Goal: Task Accomplishment & Management: Use online tool/utility

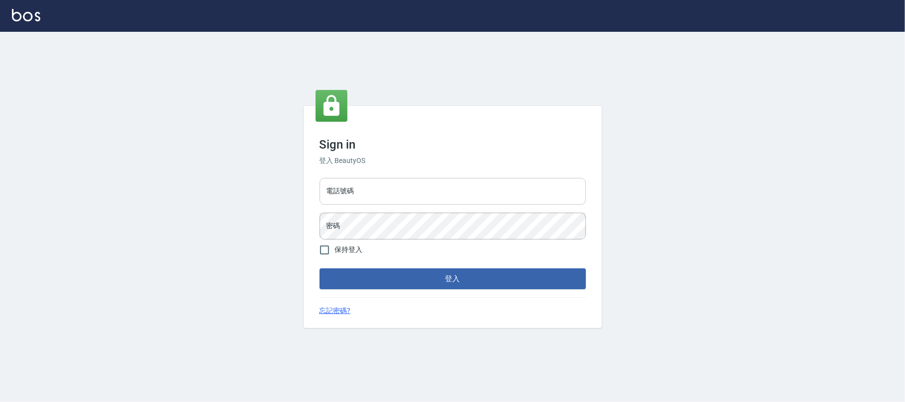
click at [449, 193] on input "電話號碼" at bounding box center [453, 191] width 266 height 27
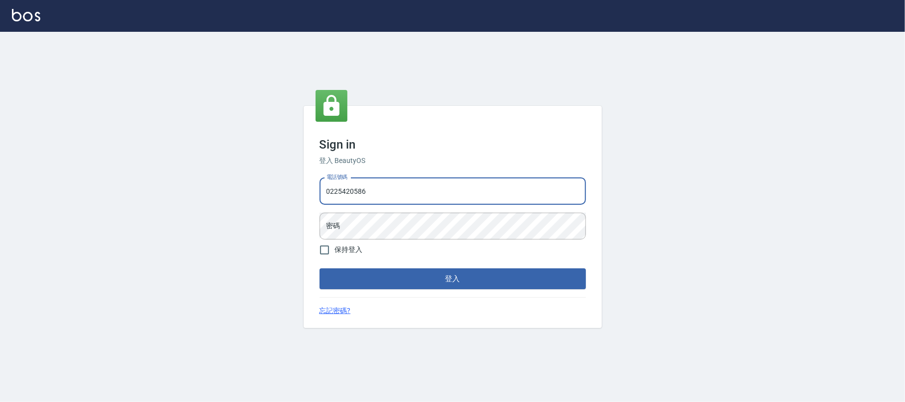
type input "0225420586"
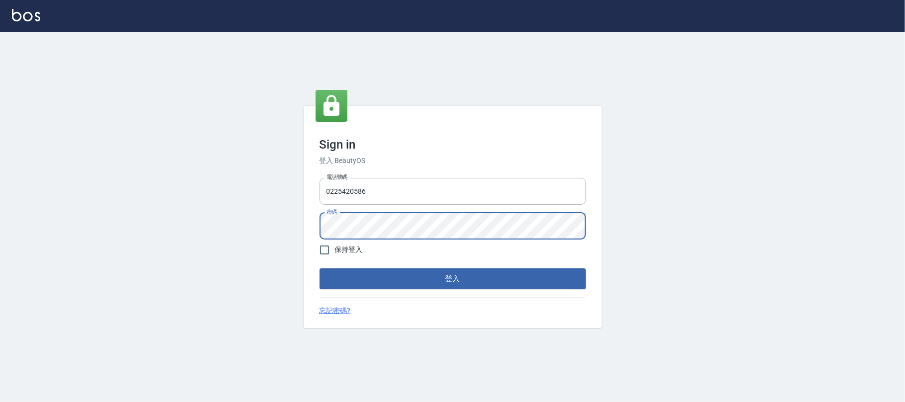
click at [526, 278] on button "登入" at bounding box center [453, 278] width 266 height 21
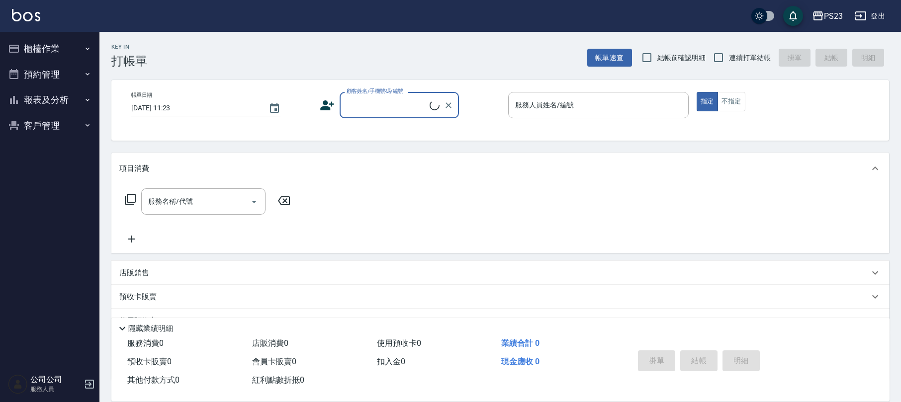
click at [76, 44] on button "櫃檯作業" at bounding box center [49, 49] width 91 height 26
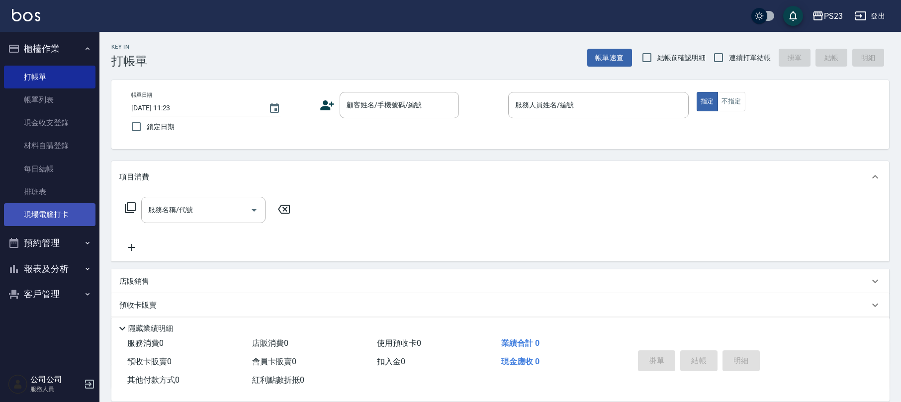
click at [43, 213] on link "現場電腦打卡" at bounding box center [49, 214] width 91 height 23
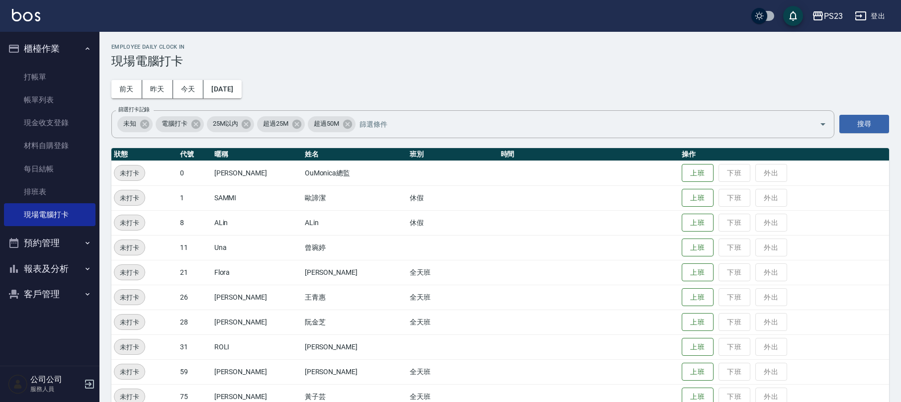
scroll to position [66, 0]
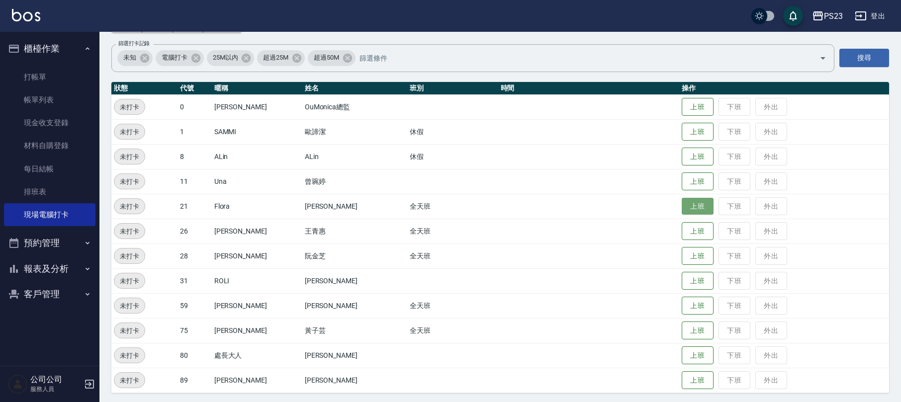
click at [681, 205] on button "上班" at bounding box center [697, 206] width 32 height 17
click at [685, 302] on button "上班" at bounding box center [697, 305] width 32 height 17
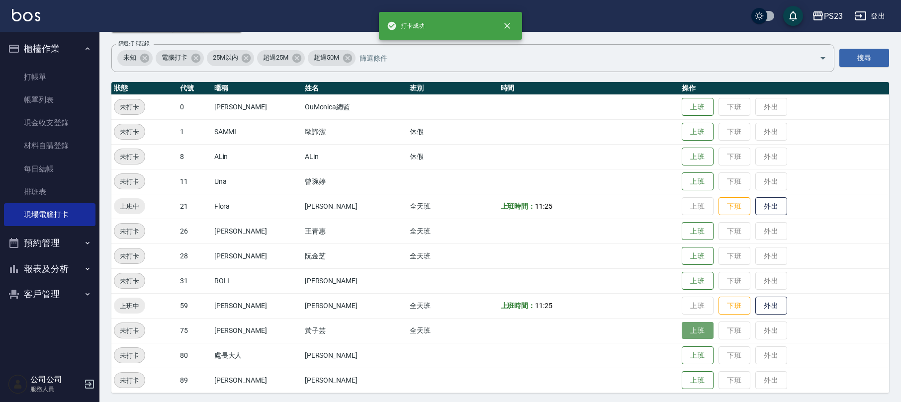
click at [683, 331] on button "上班" at bounding box center [697, 330] width 32 height 17
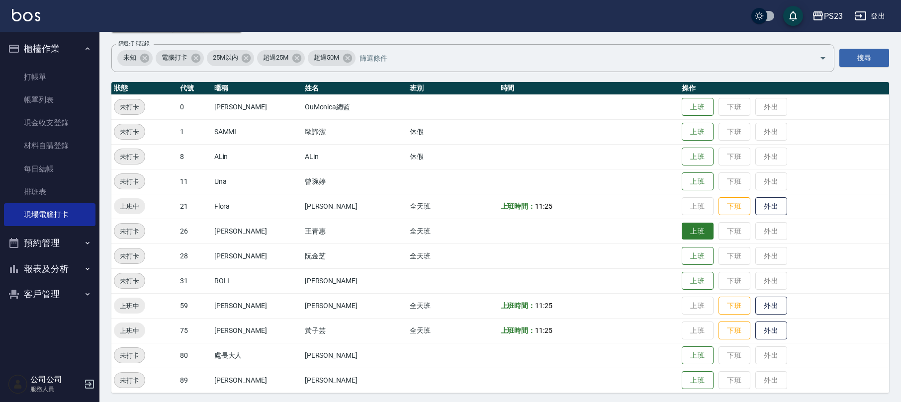
click at [695, 233] on button "上班" at bounding box center [697, 231] width 32 height 17
click at [681, 251] on button "上班" at bounding box center [697, 256] width 32 height 17
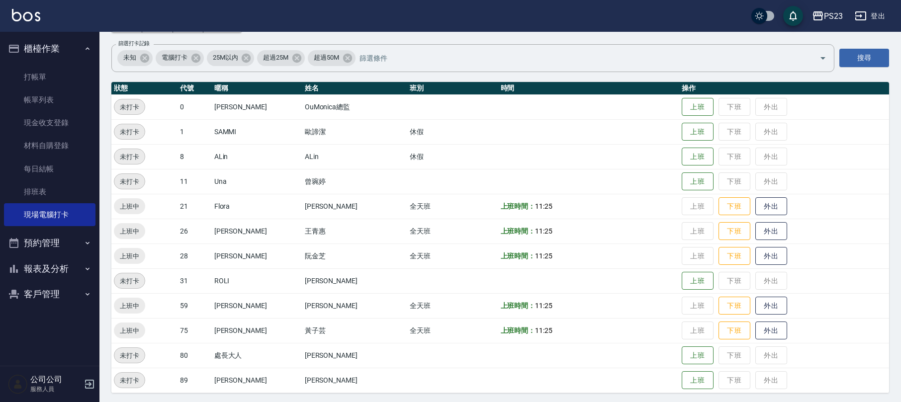
click at [46, 289] on button "客戶管理" at bounding box center [49, 294] width 91 height 26
click at [42, 322] on link "客戶列表" at bounding box center [49, 322] width 91 height 23
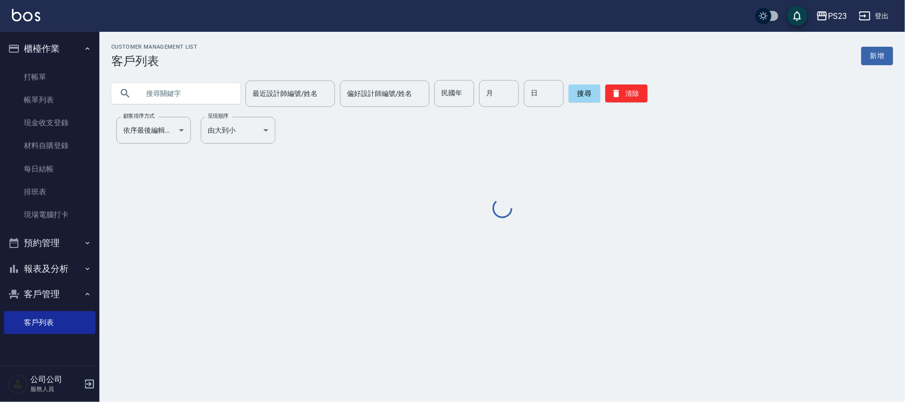
click at [166, 64] on h3 "客戶列表" at bounding box center [154, 61] width 86 height 14
click at [158, 88] on input "text" at bounding box center [185, 93] width 93 height 27
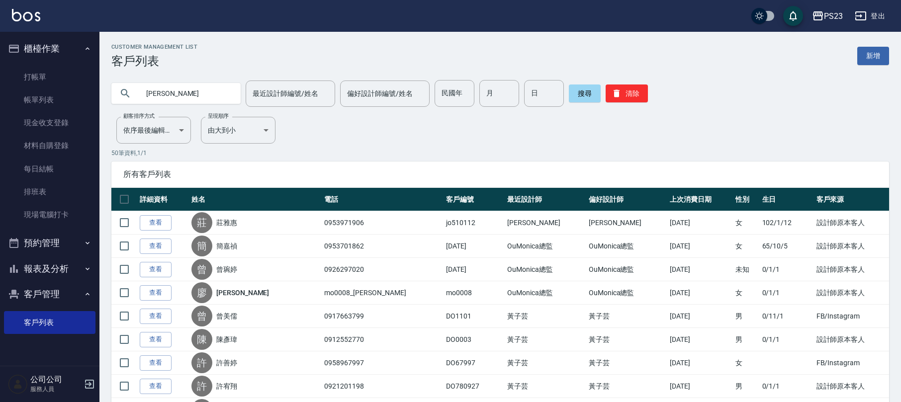
type input "[PERSON_NAME]"
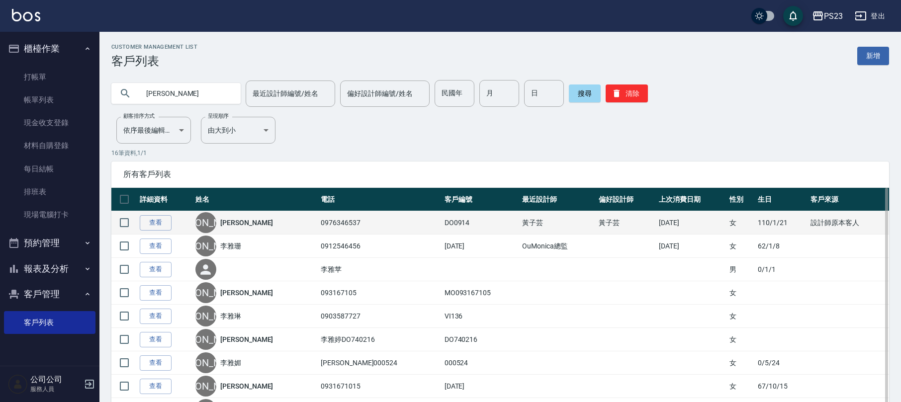
click at [231, 227] on link "[PERSON_NAME]" at bounding box center [246, 223] width 53 height 10
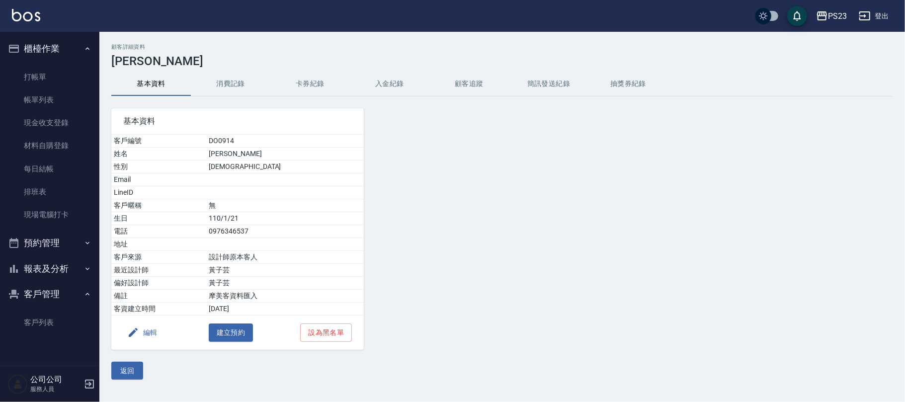
click at [313, 84] on button "卡券紀錄" at bounding box center [310, 84] width 80 height 24
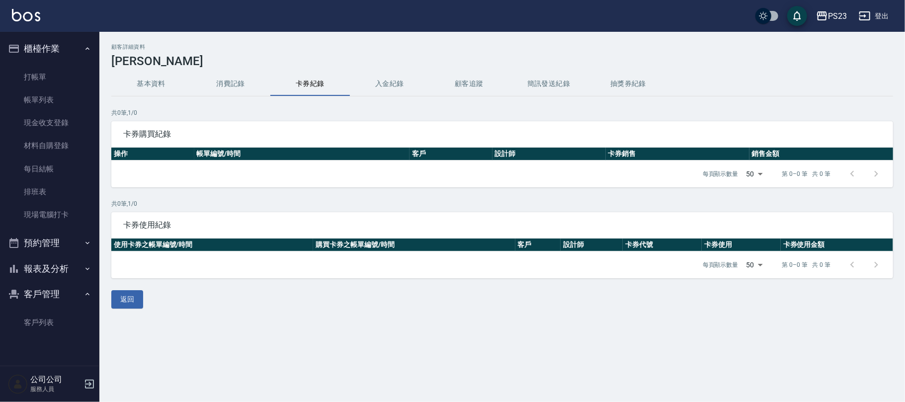
click at [239, 84] on button "消費記錄" at bounding box center [231, 84] width 80 height 24
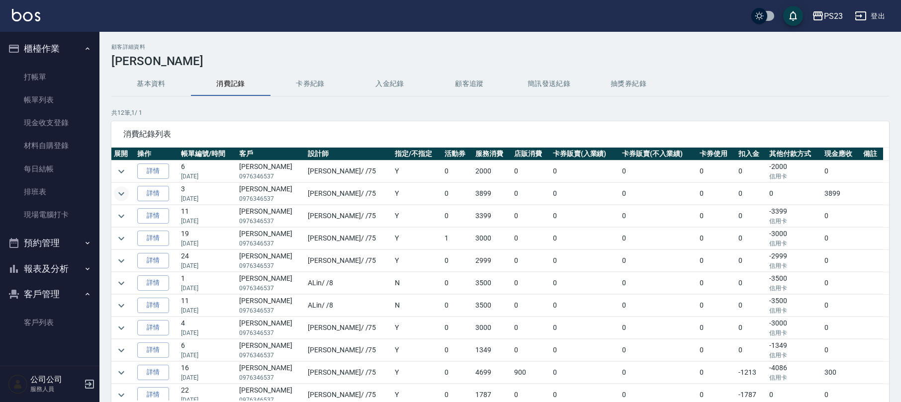
click at [127, 197] on button "expand row" at bounding box center [121, 193] width 15 height 15
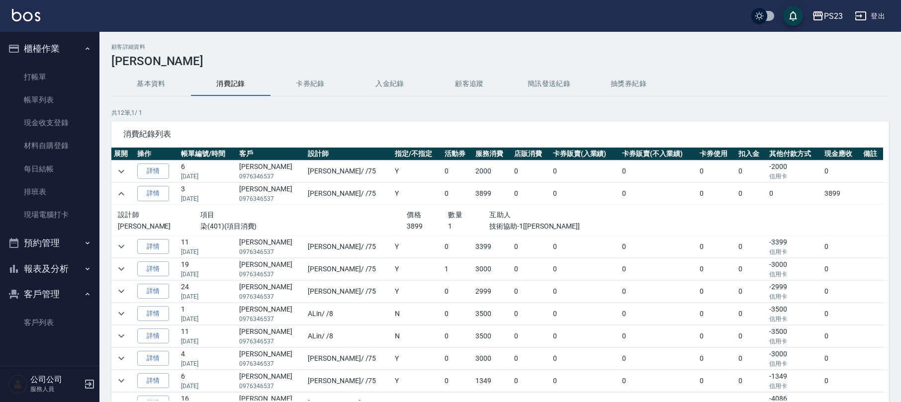
scroll to position [63, 0]
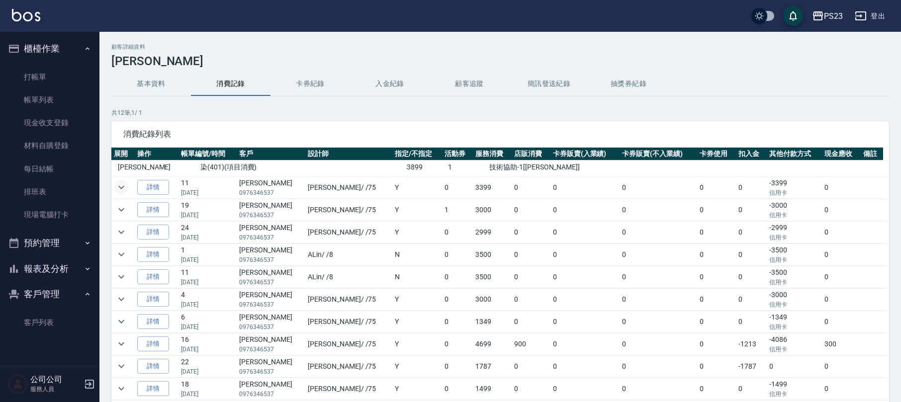
click at [122, 181] on icon "expand row" at bounding box center [121, 187] width 12 height 12
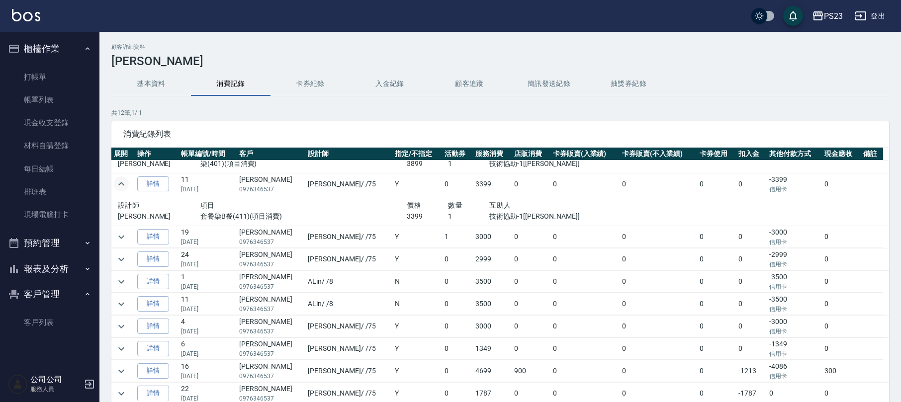
scroll to position [0, 0]
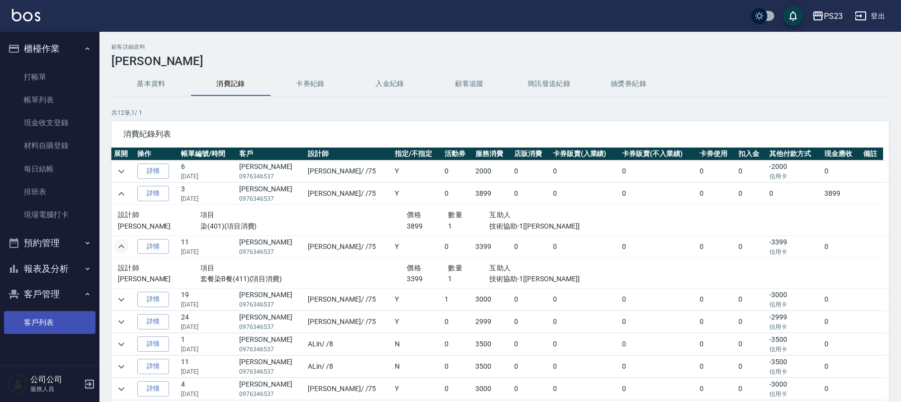
click at [70, 320] on link "客戶列表" at bounding box center [49, 322] width 91 height 23
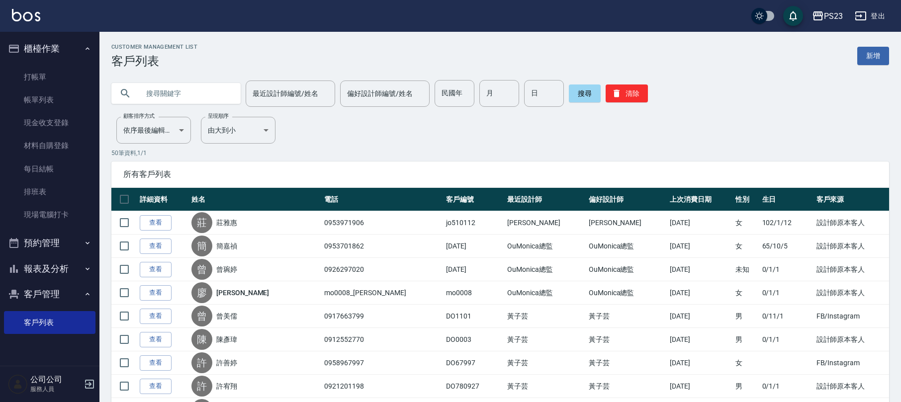
click at [49, 278] on button "報表及分析" at bounding box center [49, 269] width 91 height 26
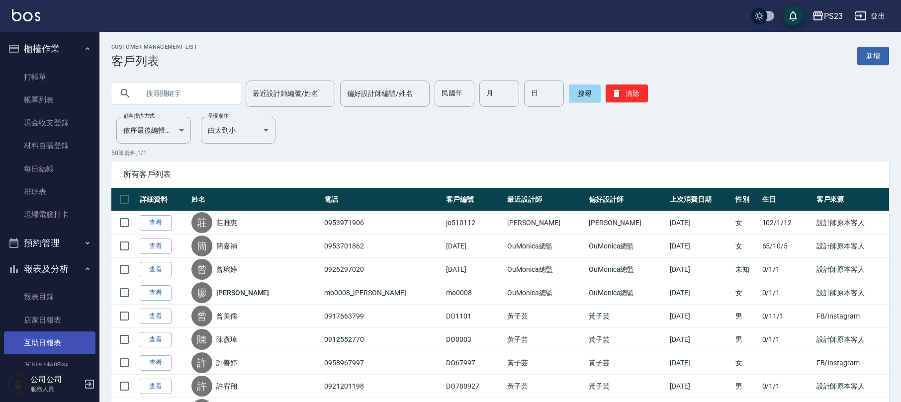
scroll to position [176, 0]
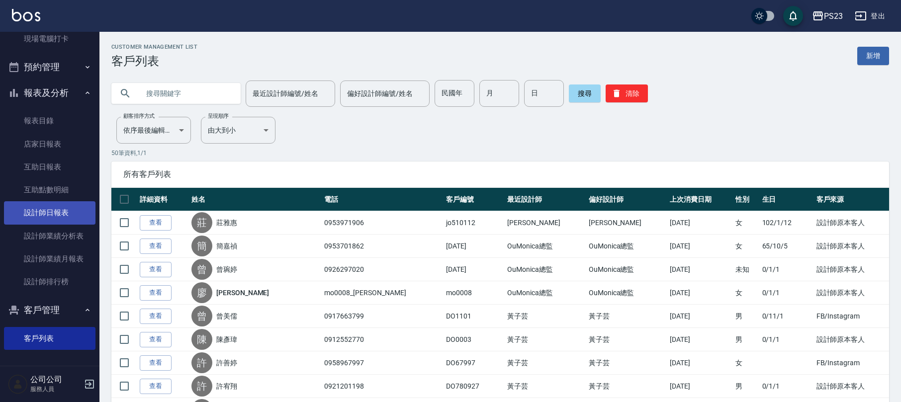
click at [46, 202] on link "設計師日報表" at bounding box center [49, 212] width 91 height 23
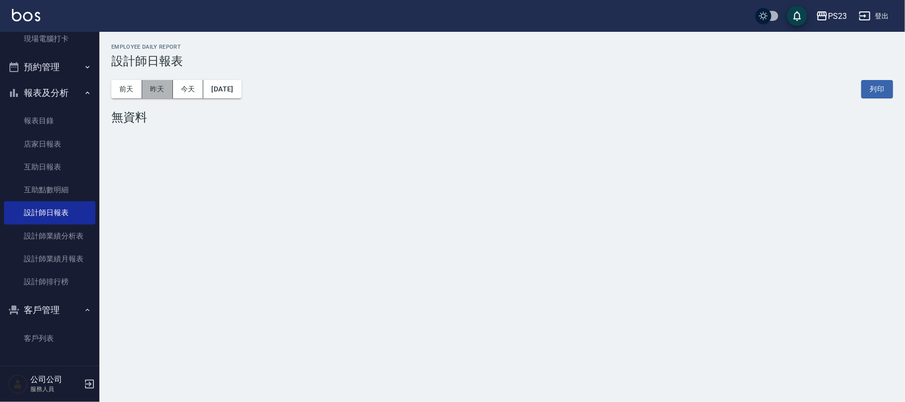
click at [152, 89] on button "昨天" at bounding box center [157, 89] width 31 height 18
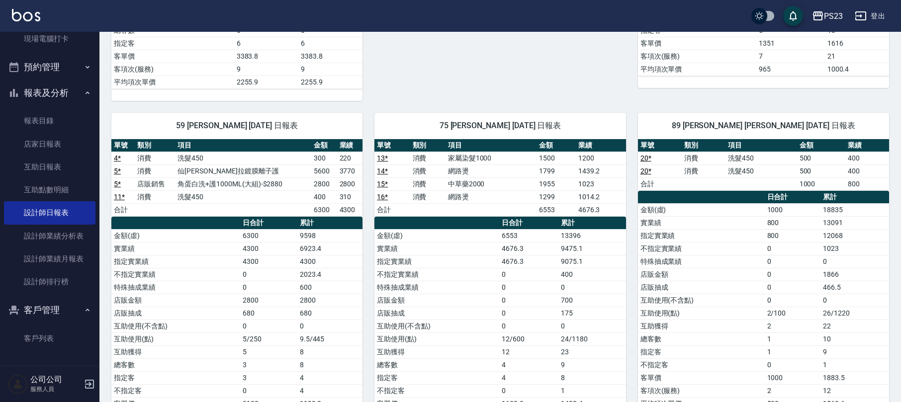
scroll to position [450, 0]
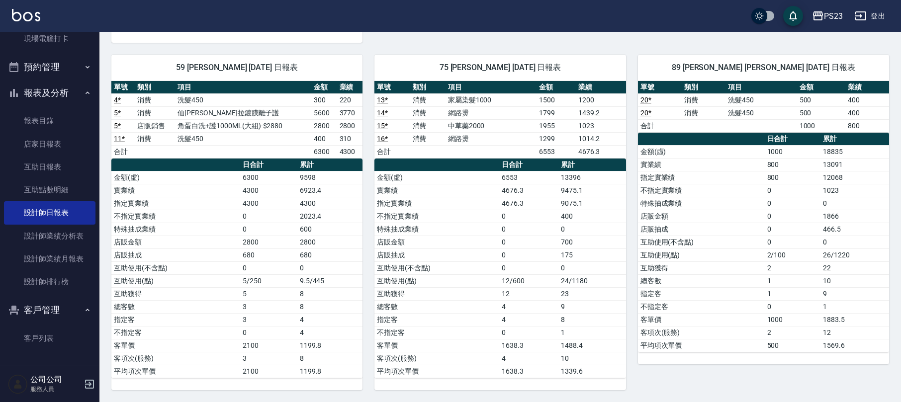
click at [533, 175] on td "6553" at bounding box center [528, 177] width 59 height 13
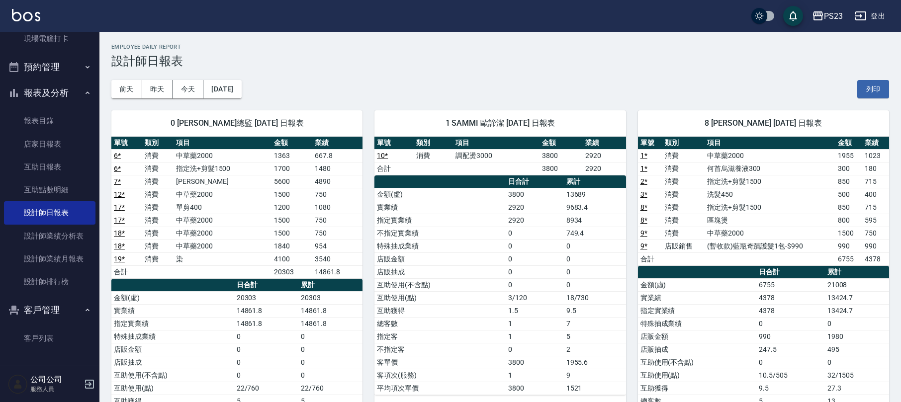
scroll to position [132, 0]
